Goal: Answer question/provide support

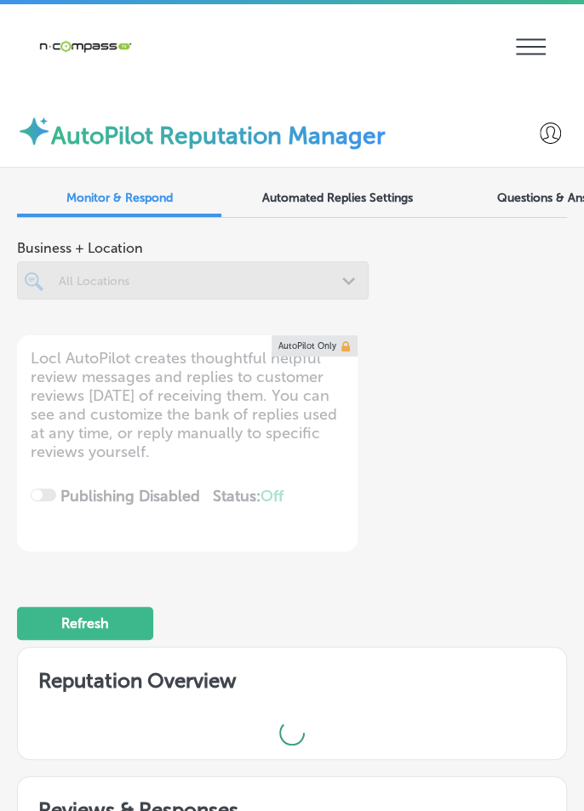
scroll to position [85, 0]
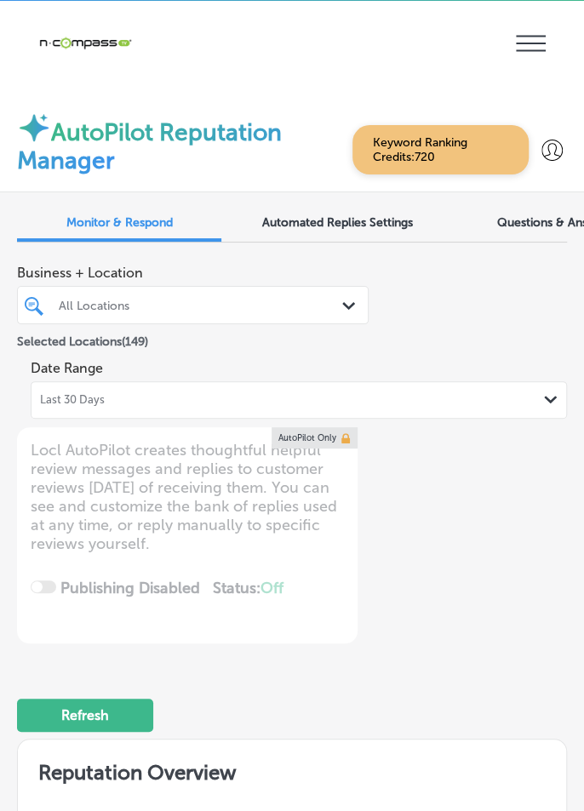
scroll to position [0, 0]
click at [97, 413] on div "Last 30 Days Path Created with Sketch." at bounding box center [299, 399] width 536 height 37
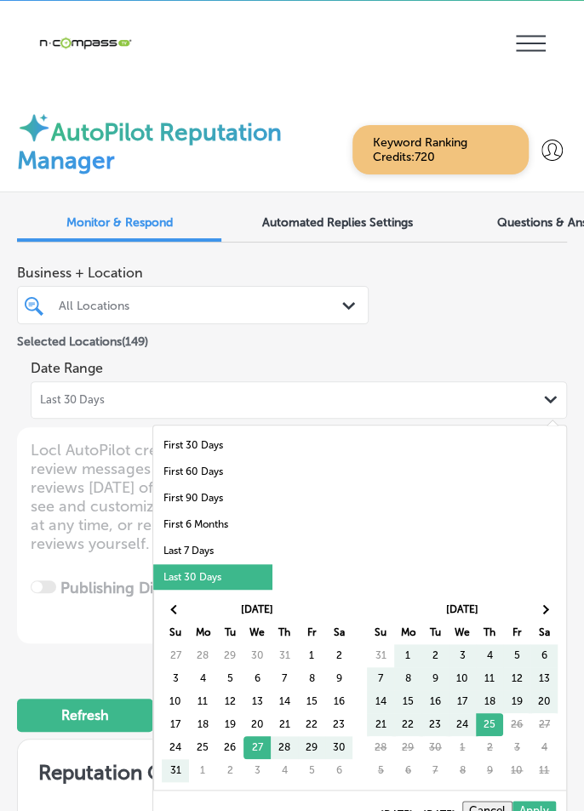
click at [172, 548] on li "Last 7 Days" at bounding box center [212, 551] width 119 height 26
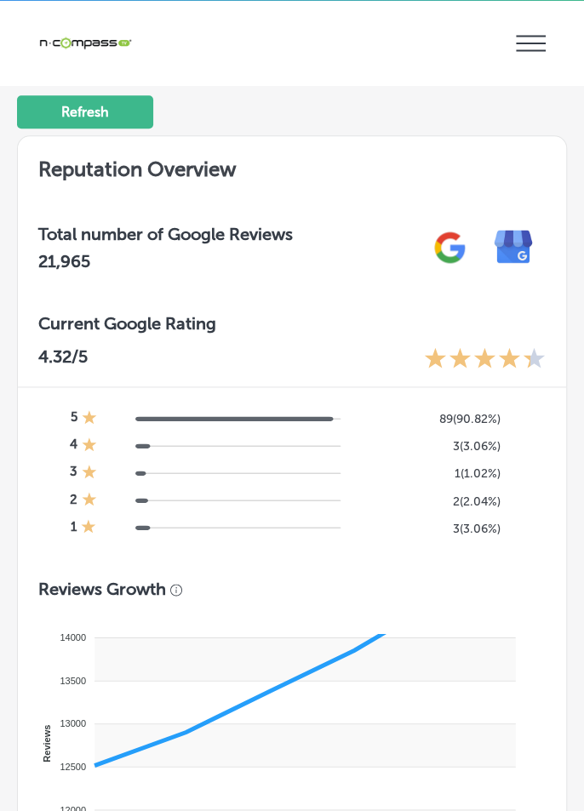
type textarea "x"
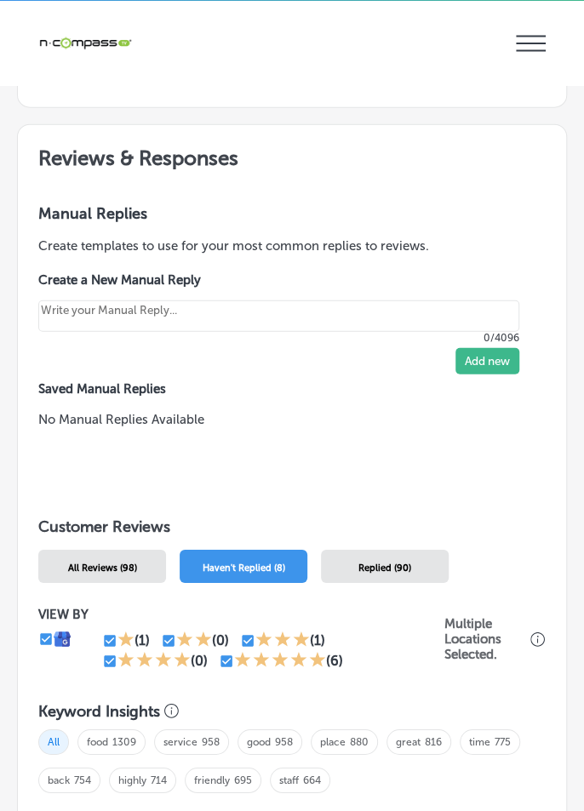
scroll to position [1406, 0]
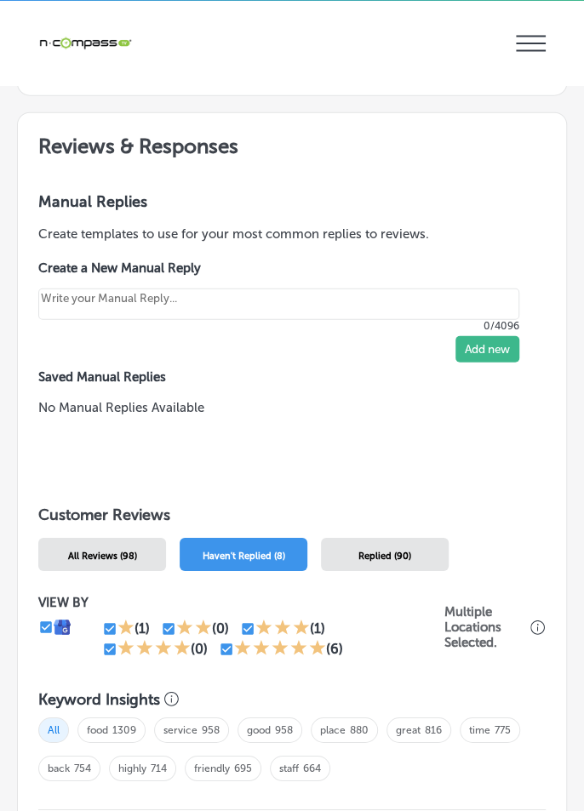
click at [109, 653] on input "checkbox" at bounding box center [109, 649] width 15 height 15
checkbox input "false"
type textarea "x"
click at [222, 651] on input "checkbox" at bounding box center [226, 649] width 15 height 15
checkbox input "false"
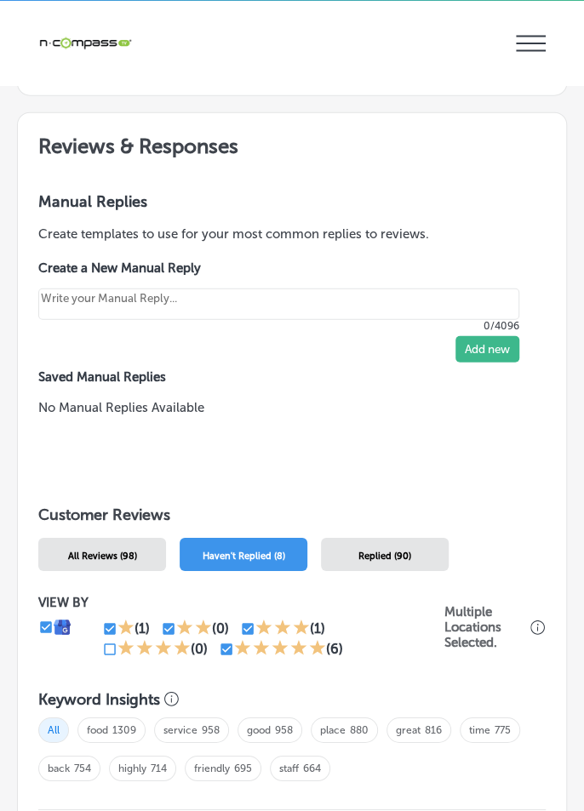
type textarea "x"
click at [243, 627] on input "checkbox" at bounding box center [247, 628] width 15 height 15
checkbox input "false"
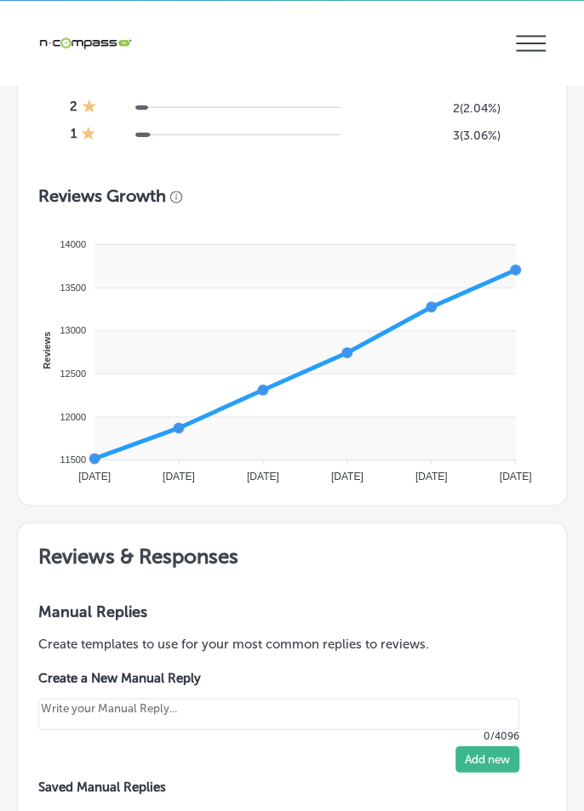
type textarea "x"
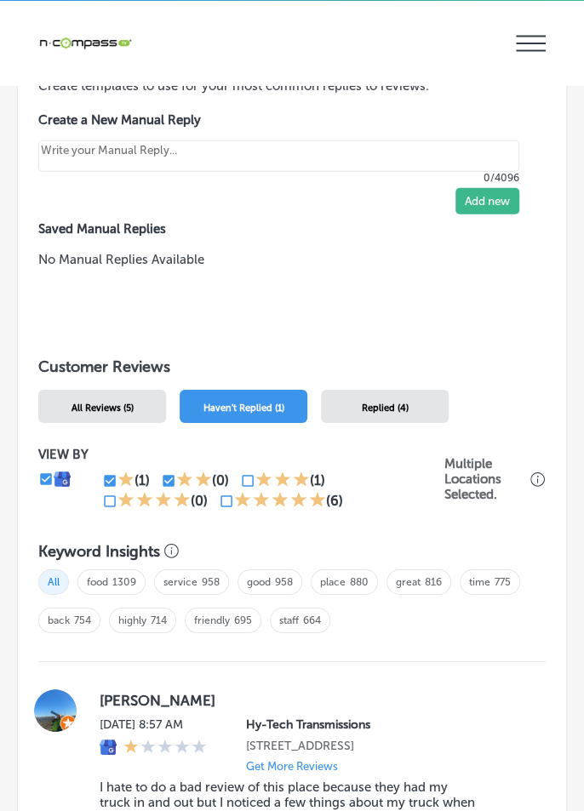
click at [109, 484] on input "checkbox" at bounding box center [109, 480] width 15 height 15
checkbox input "false"
type textarea "x"
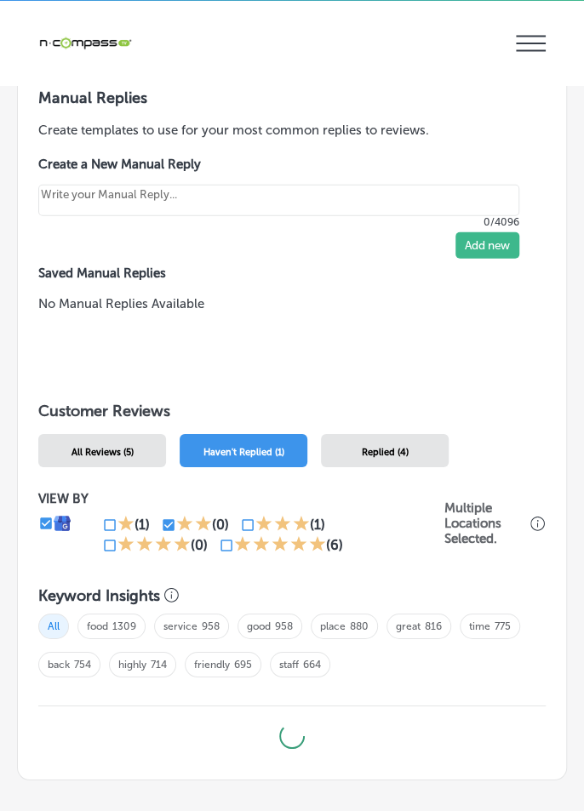
click at [164, 519] on input "checkbox" at bounding box center [168, 525] width 15 height 15
checkbox input "false"
type textarea "x"
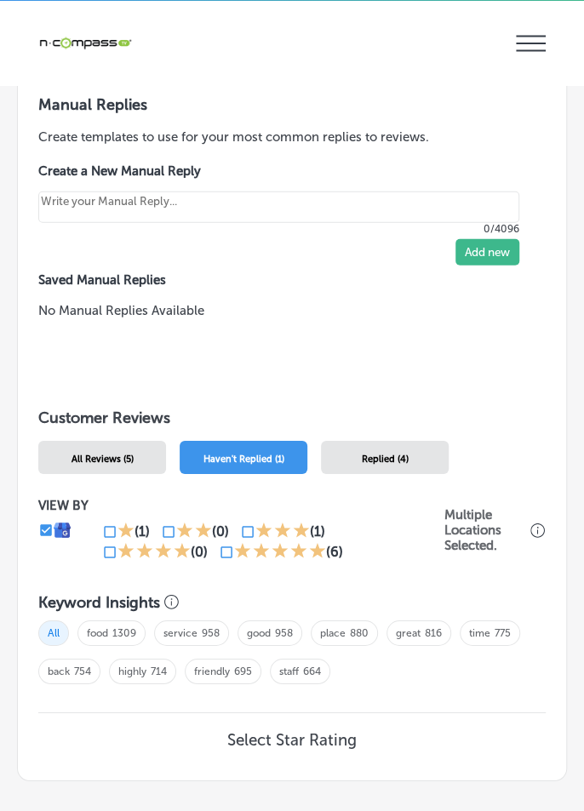
click at [219, 549] on input "checkbox" at bounding box center [226, 552] width 15 height 15
checkbox input "true"
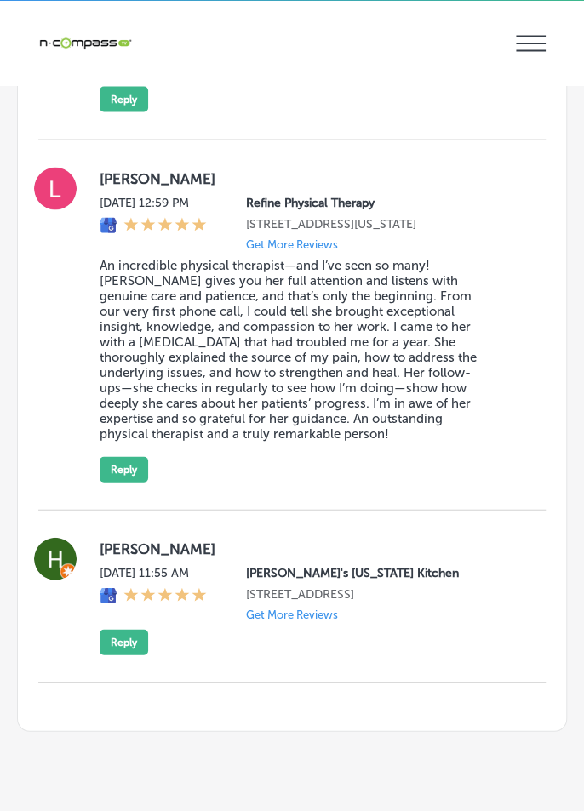
scroll to position [3117, 0]
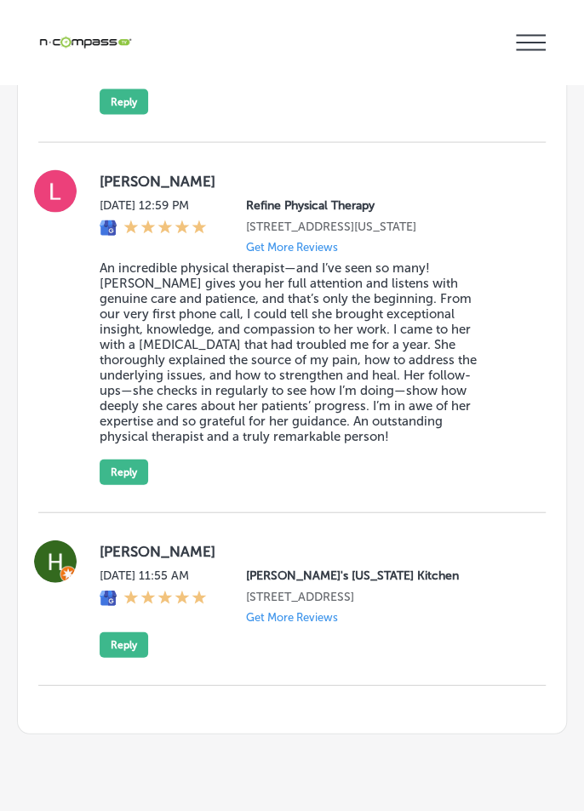
type textarea "x"
